Goal: Find specific page/section: Find specific page/section

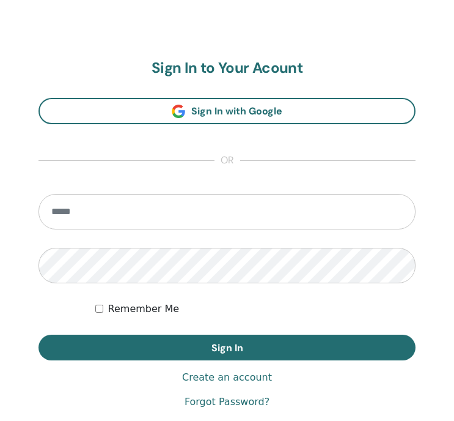
scroll to position [647, 0]
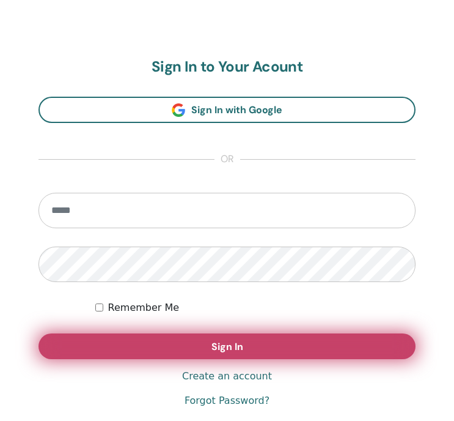
type input "**********"
click at [146, 350] on button "Sign In" at bounding box center [227, 346] width 377 height 26
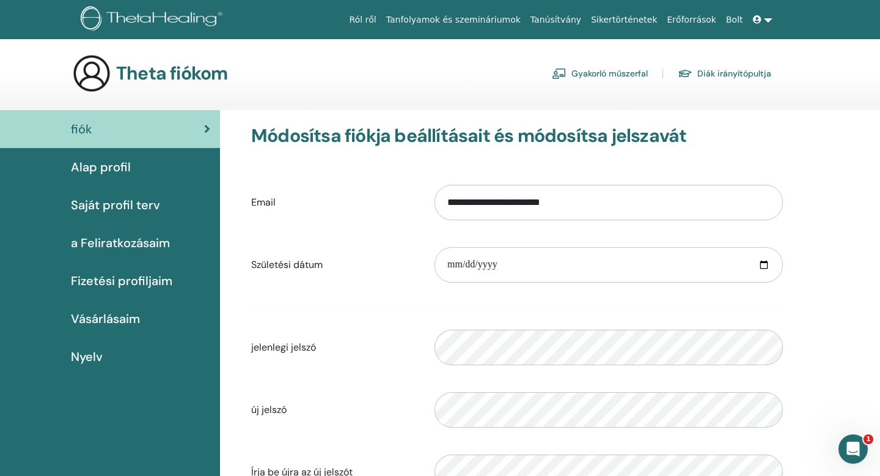
click at [578, 23] on link "Tanúsítvány" at bounding box center [556, 20] width 61 height 23
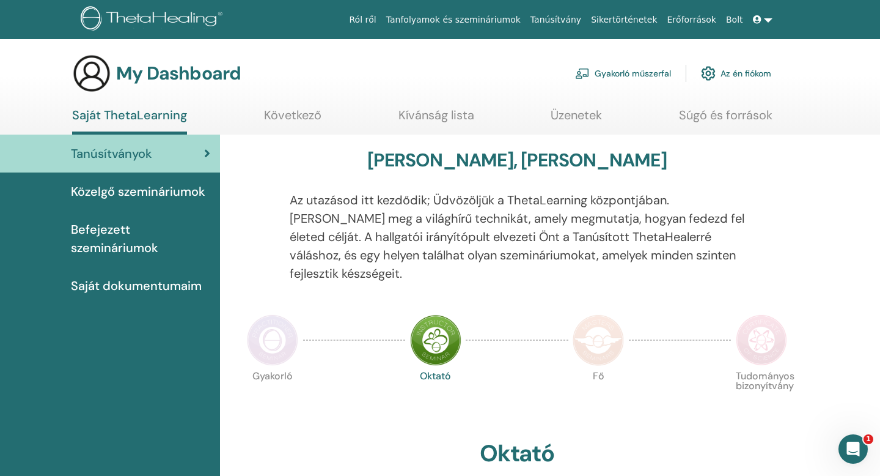
click at [106, 280] on span "Saját dokumentumaim" at bounding box center [136, 285] width 131 height 18
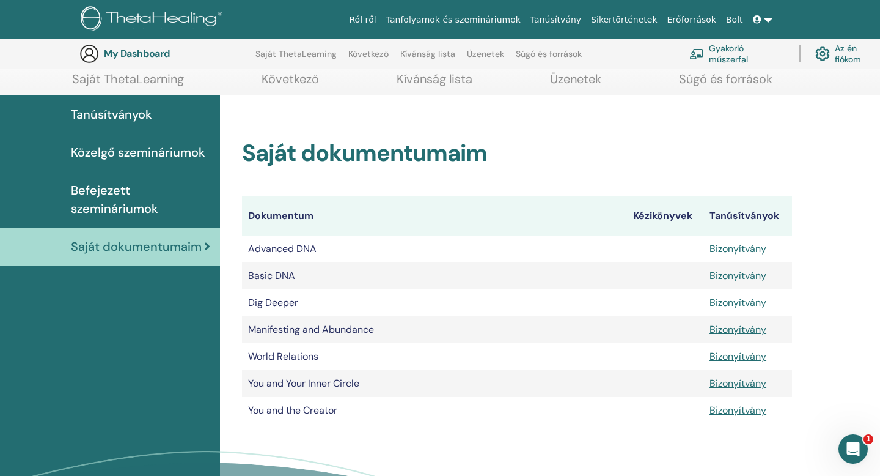
scroll to position [157, 0]
